Goal: Task Accomplishment & Management: Complete application form

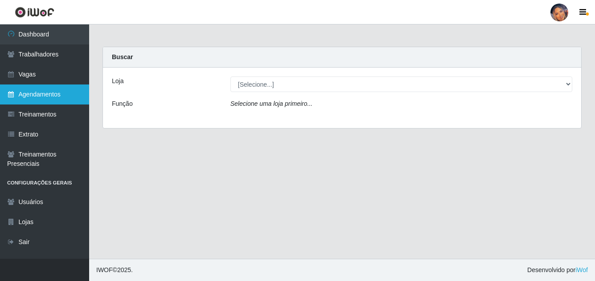
click at [57, 92] on link "Agendamentos" at bounding box center [44, 95] width 89 height 20
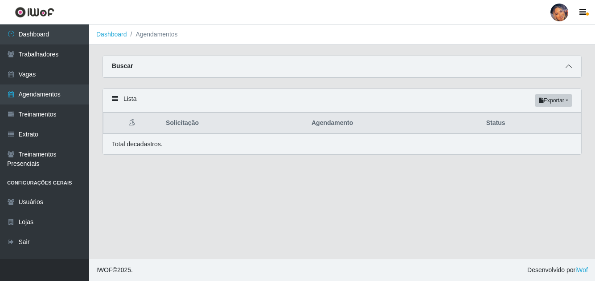
click at [568, 69] on icon at bounding box center [568, 66] width 6 height 6
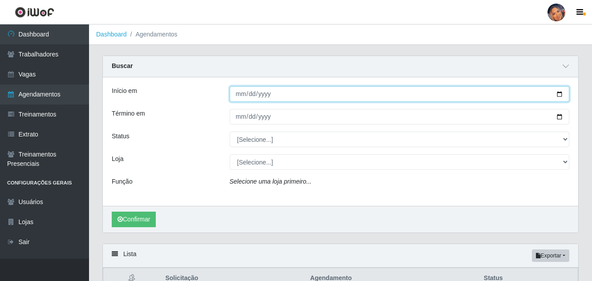
click at [560, 98] on input "Início em" at bounding box center [400, 94] width 340 height 16
type input "[DATE]"
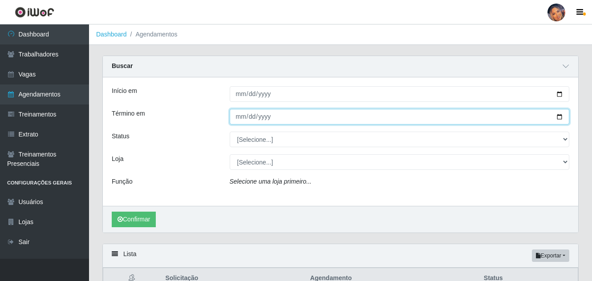
click at [557, 120] on input "Término em" at bounding box center [400, 117] width 340 height 16
type input "[DATE]"
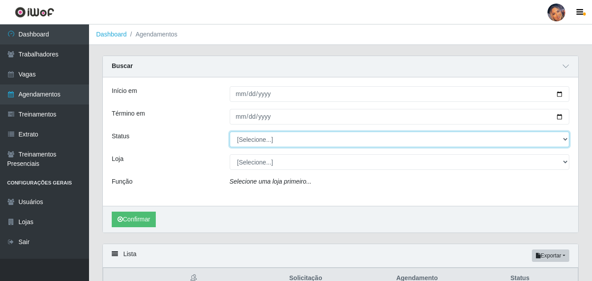
click at [566, 144] on select "[Selecione...] AGENDADO AGUARDANDO LIBERAR EM ANDAMENTO EM REVISÃO FINALIZADO C…" at bounding box center [400, 140] width 340 height 16
select select "AGENDADO"
click at [230, 132] on select "[Selecione...] AGENDADO AGUARDANDO LIBERAR EM ANDAMENTO EM REVISÃO FINALIZADO C…" at bounding box center [400, 140] width 340 height 16
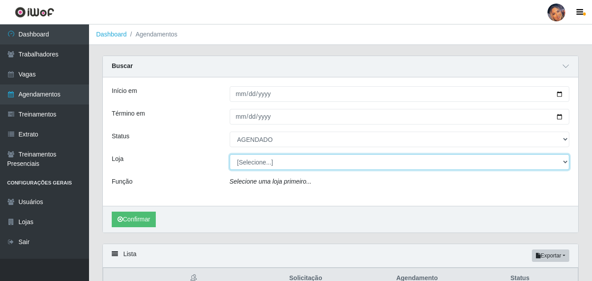
click at [272, 167] on select "[Selecione...] Supermercado Preço Bom" at bounding box center [400, 163] width 340 height 16
select select "169"
click at [230, 155] on select "[Selecione...] Supermercado Preço Bom" at bounding box center [400, 163] width 340 height 16
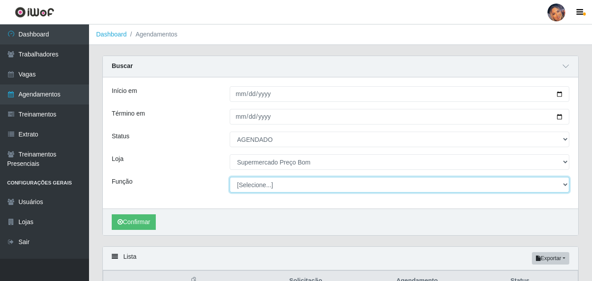
drag, startPoint x: 271, startPoint y: 169, endPoint x: 269, endPoint y: 190, distance: 20.6
click at [269, 190] on select "[Selecione...] ASG ASG + ASG ++ Balconista Balconista + Balconista ++ Embalador…" at bounding box center [400, 185] width 340 height 16
select select "73"
click at [230, 178] on select "[Selecione...] ASG ASG + ASG ++ Balconista Balconista + Balconista ++ Embalador…" at bounding box center [400, 185] width 340 height 16
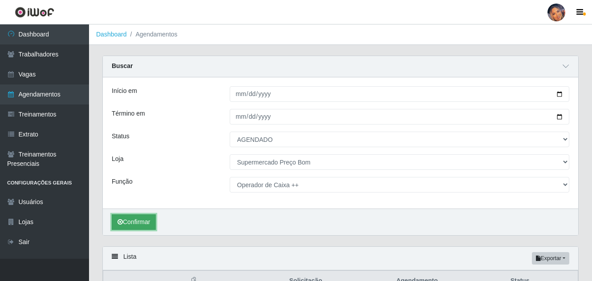
click at [143, 220] on button "Confirmar" at bounding box center [134, 223] width 44 height 16
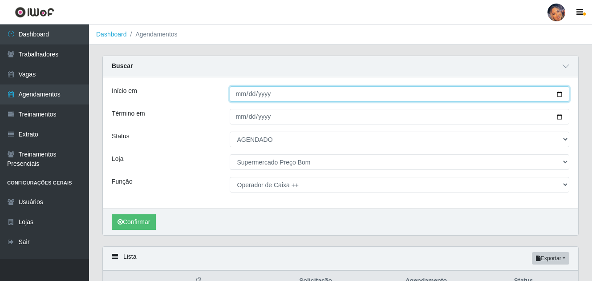
click at [562, 91] on input "[DATE]" at bounding box center [400, 94] width 340 height 16
type input "[DATE]"
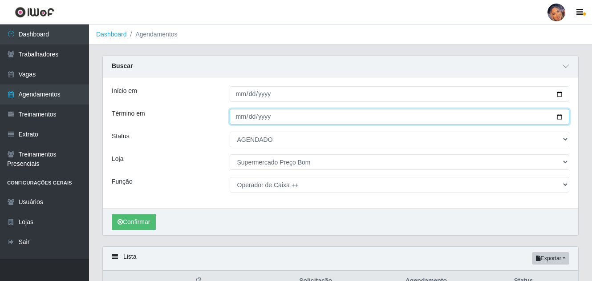
click at [565, 117] on input "[DATE]" at bounding box center [400, 117] width 340 height 16
click at [562, 119] on input "[DATE]" at bounding box center [400, 117] width 340 height 16
type input "[DATE]"
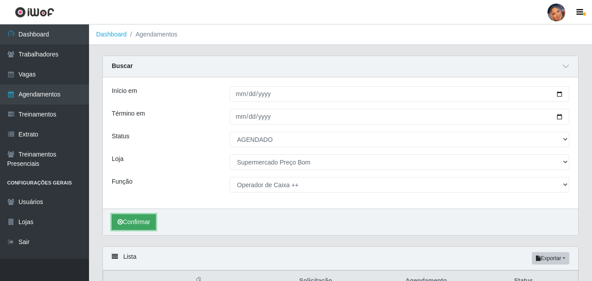
click at [142, 223] on button "Confirmar" at bounding box center [134, 223] width 44 height 16
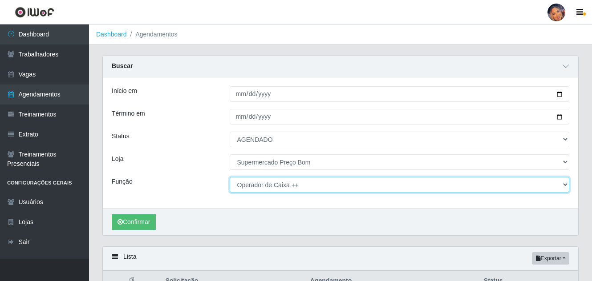
click at [286, 184] on select "[Selecione...] ASG ASG + ASG ++ Balconista Balconista + Balconista ++ Embalador…" at bounding box center [400, 185] width 340 height 16
select select "22"
click at [230, 178] on select "[Selecione...] ASG ASG + ASG ++ Balconista Balconista + Balconista ++ Embalador…" at bounding box center [400, 185] width 340 height 16
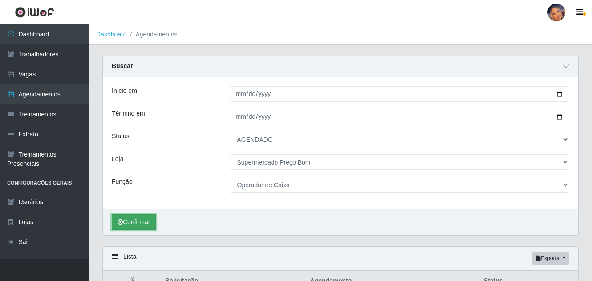
click at [134, 220] on button "Confirmar" at bounding box center [134, 223] width 44 height 16
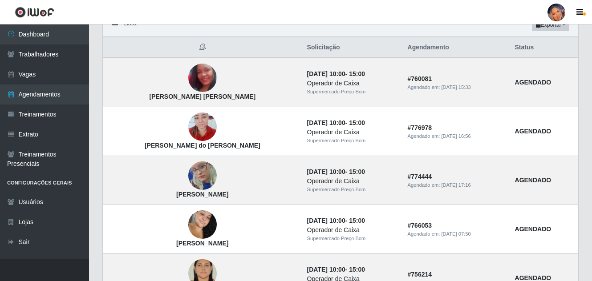
scroll to position [243, 0]
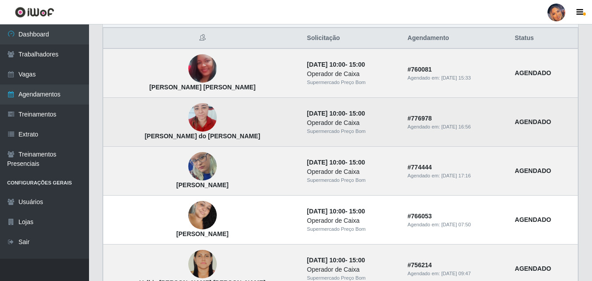
click at [188, 122] on img at bounding box center [202, 118] width 29 height 38
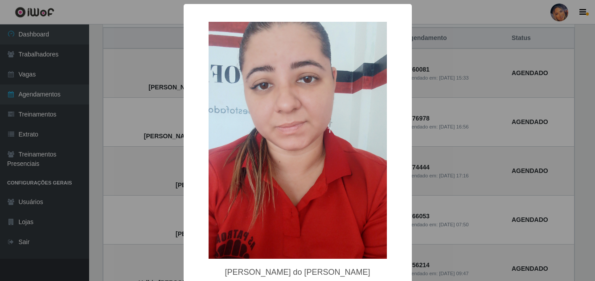
click at [149, 120] on div "× [PERSON_NAME] do [PERSON_NAME] OK Cancel" at bounding box center [297, 140] width 595 height 281
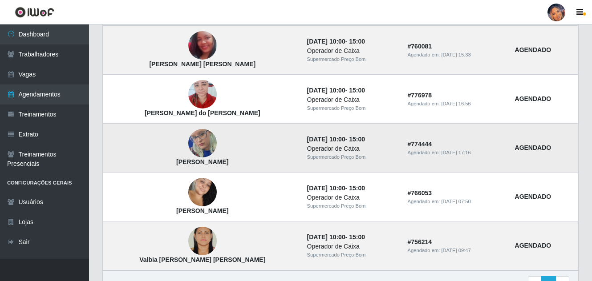
scroll to position [317, 0]
